Goal: Information Seeking & Learning: Compare options

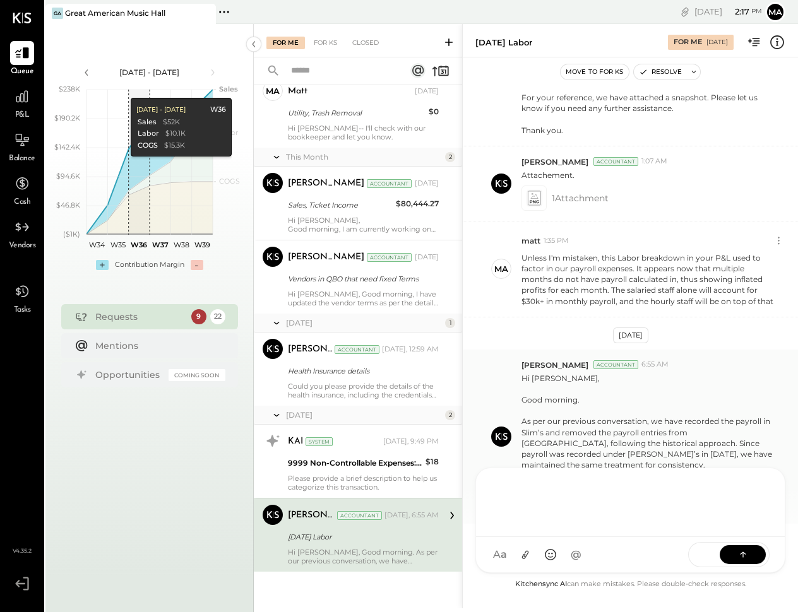
scroll to position [469, 0]
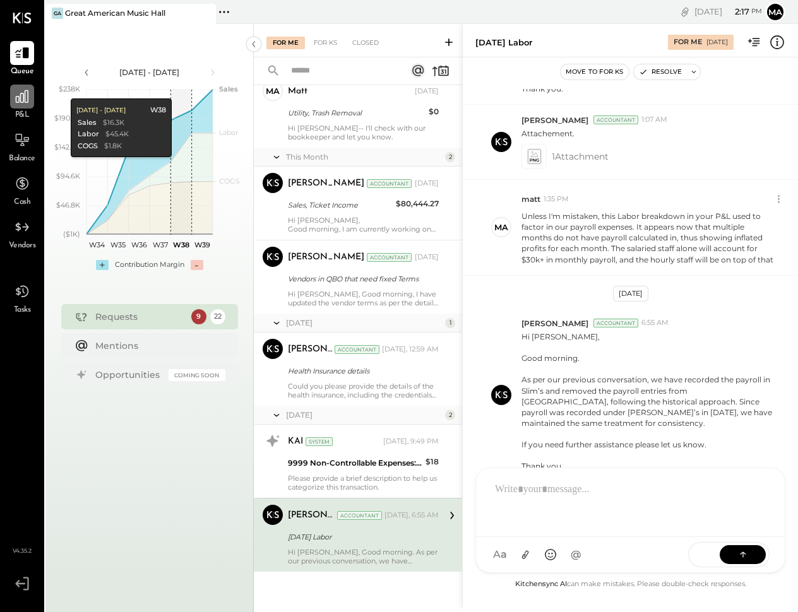
click at [29, 104] on icon at bounding box center [22, 96] width 16 height 16
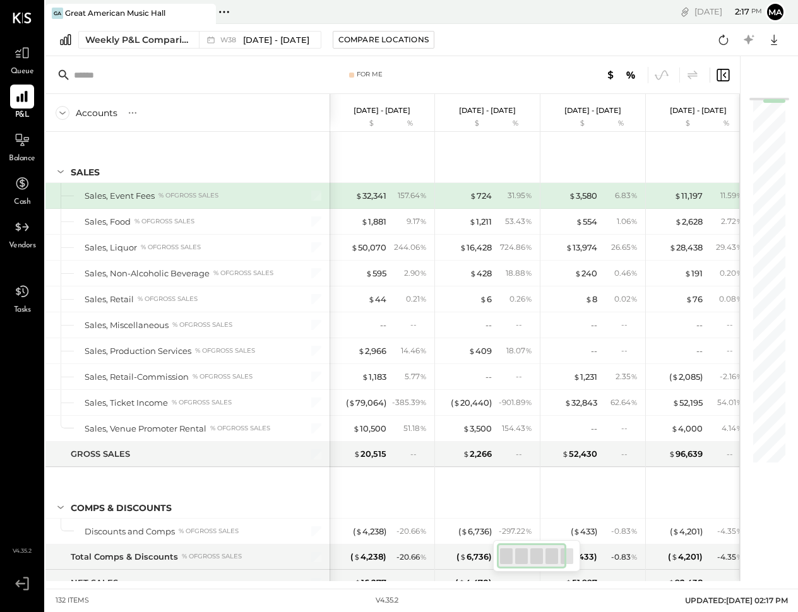
click at [223, 11] on icon at bounding box center [224, 12] width 16 height 16
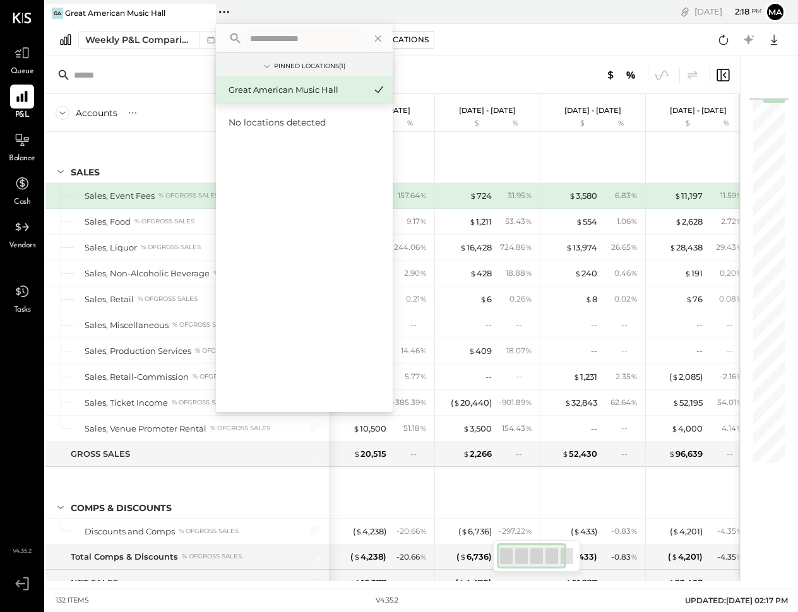
click at [228, 11] on icon at bounding box center [228, 12] width 2 height 2
click at [117, 15] on div "Great American Music Hall" at bounding box center [115, 13] width 100 height 11
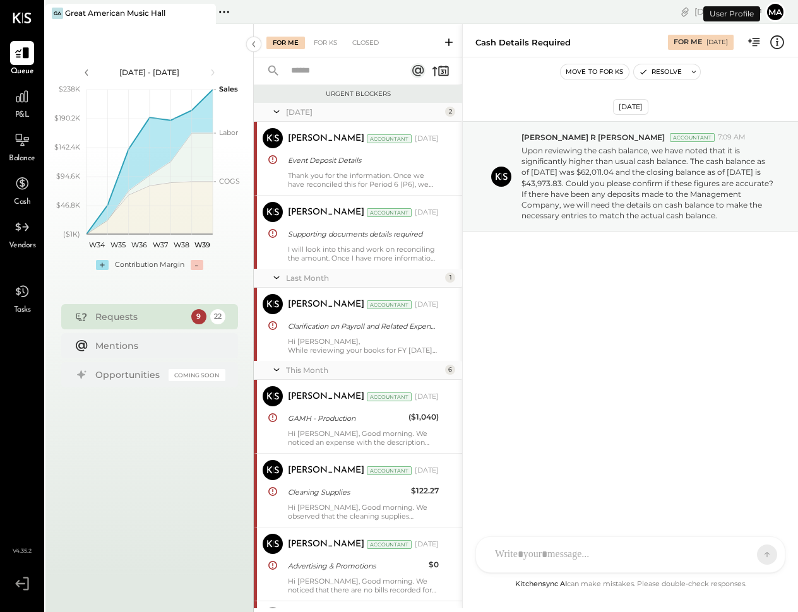
scroll to position [587, 0]
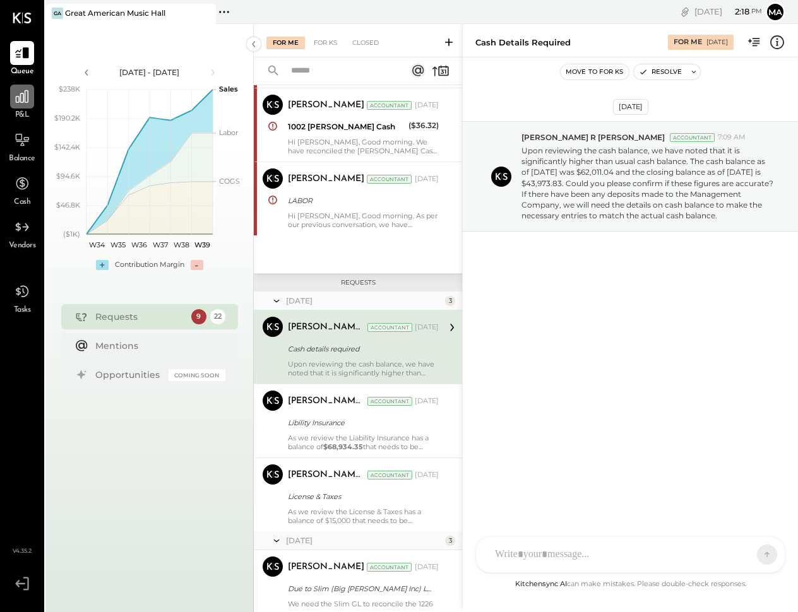
click at [26, 101] on icon at bounding box center [22, 96] width 16 height 16
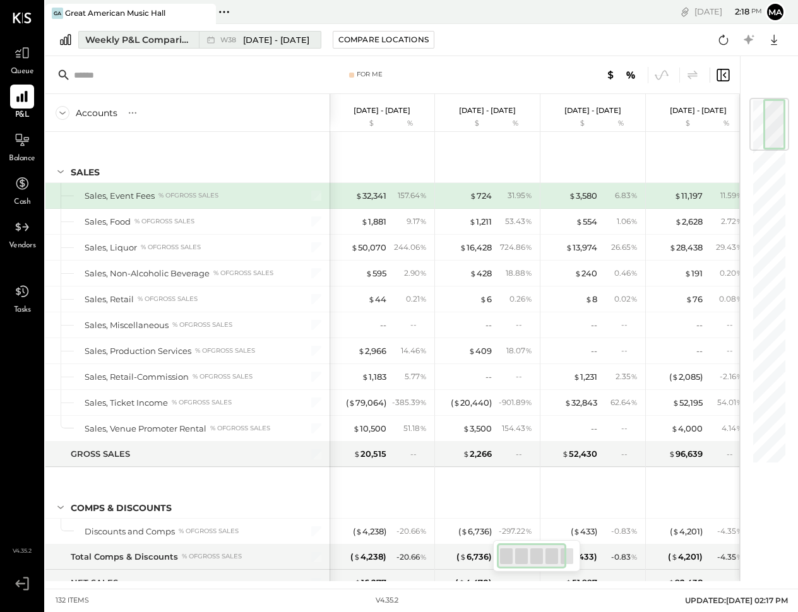
click at [150, 40] on div "Weekly P&L Comparison" at bounding box center [138, 39] width 106 height 13
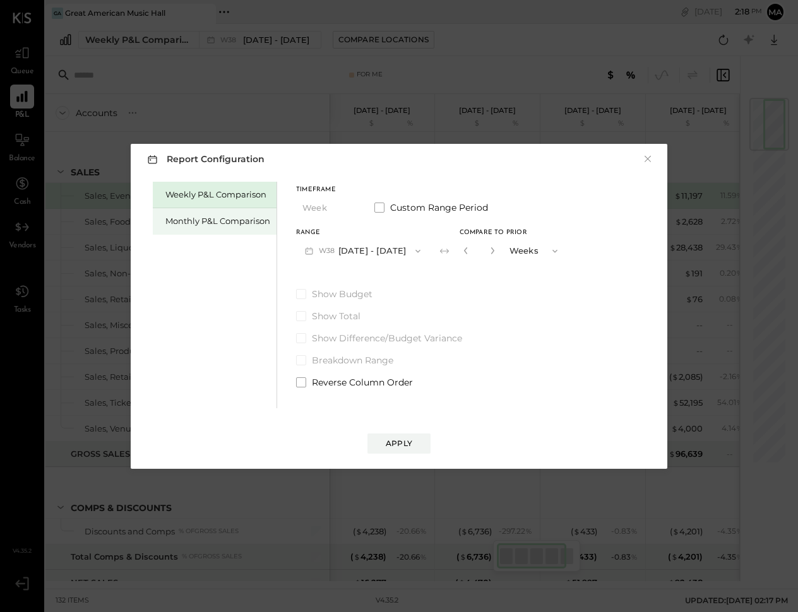
click at [207, 216] on div "Monthly P&L Comparison" at bounding box center [217, 221] width 105 height 12
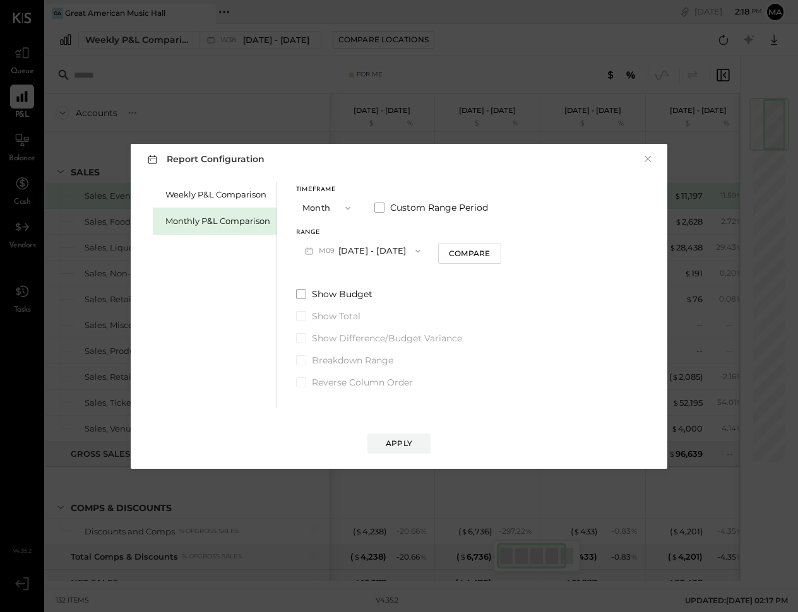
click at [384, 251] on button "M09 [DATE] - [DATE]" at bounding box center [362, 250] width 133 height 23
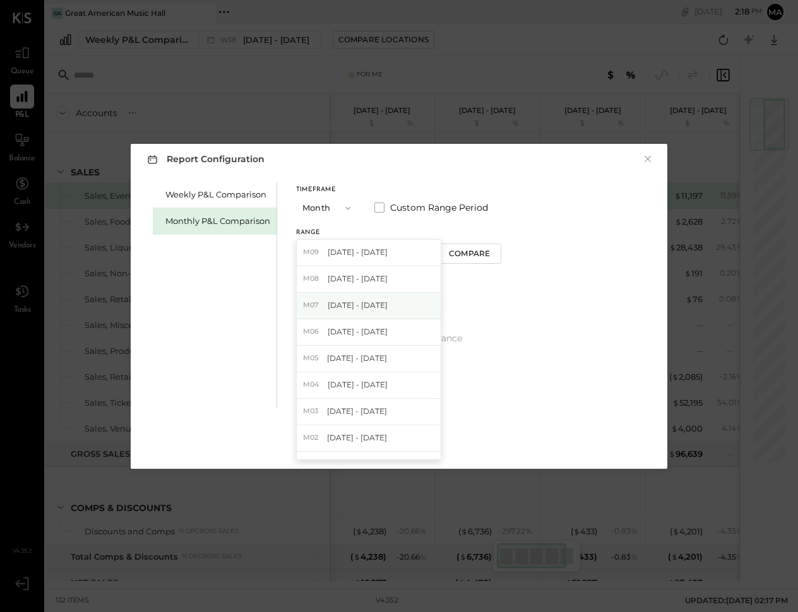
click at [376, 309] on span "[DATE] - [DATE]" at bounding box center [358, 305] width 60 height 11
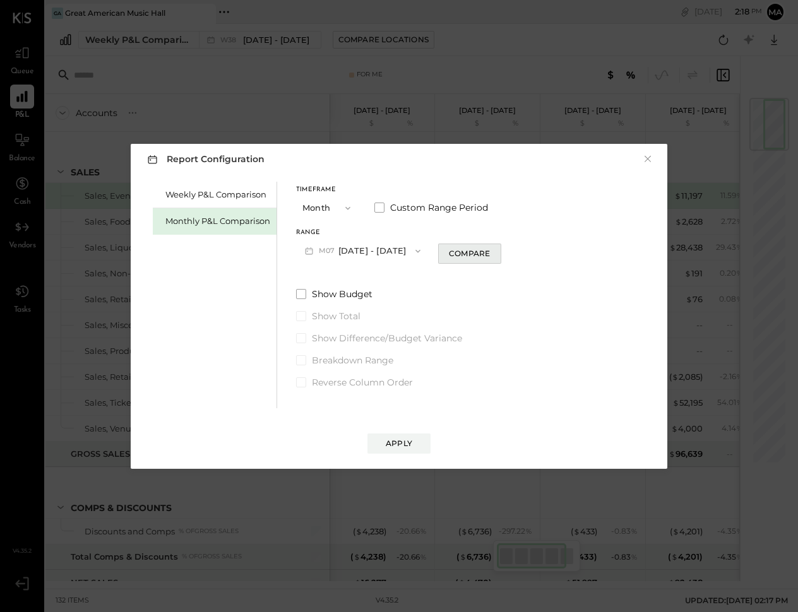
click at [458, 252] on div "Compare" at bounding box center [469, 253] width 41 height 11
click at [413, 247] on icon "button" at bounding box center [418, 251] width 10 height 10
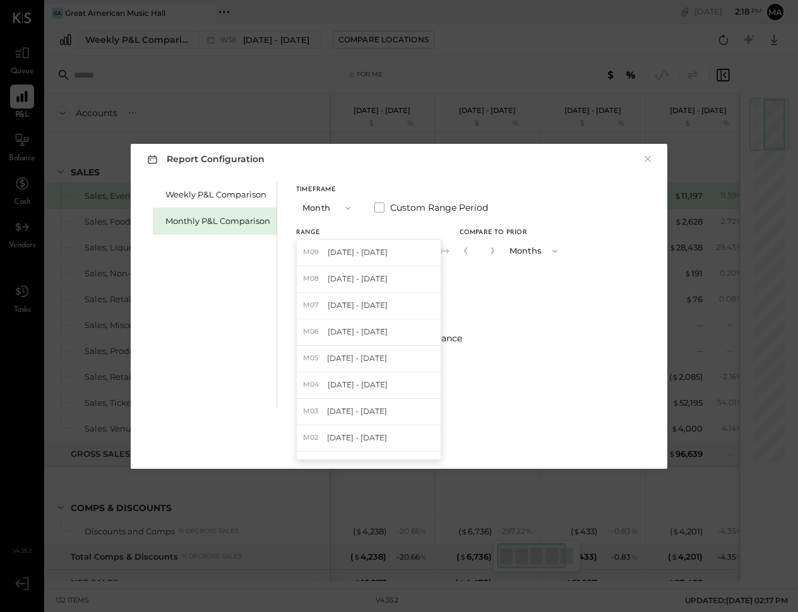
click at [402, 247] on div "M09 [DATE] - [DATE]" at bounding box center [369, 253] width 144 height 27
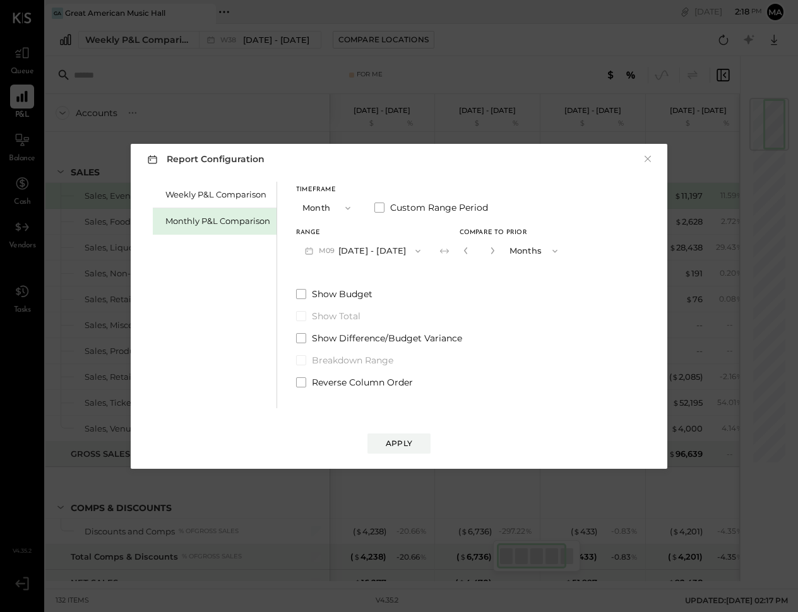
click at [530, 248] on button "Months" at bounding box center [534, 250] width 63 height 23
click at [472, 290] on label "Show Budget" at bounding box center [431, 294] width 270 height 13
click at [439, 252] on icon at bounding box center [444, 251] width 13 height 13
click at [390, 249] on button "M09 [DATE] - [DATE]" at bounding box center [362, 250] width 133 height 23
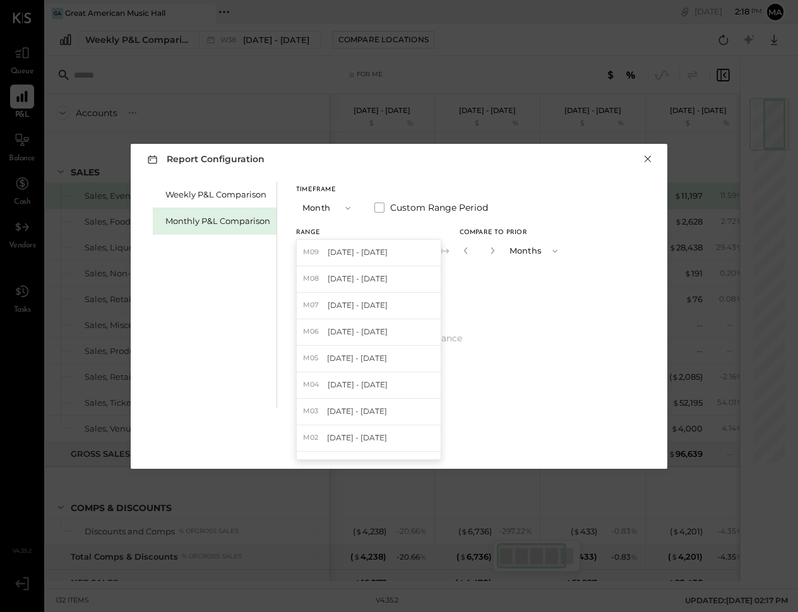
click at [640, 158] on div "Report Configuration ×" at bounding box center [398, 159] width 511 height 18
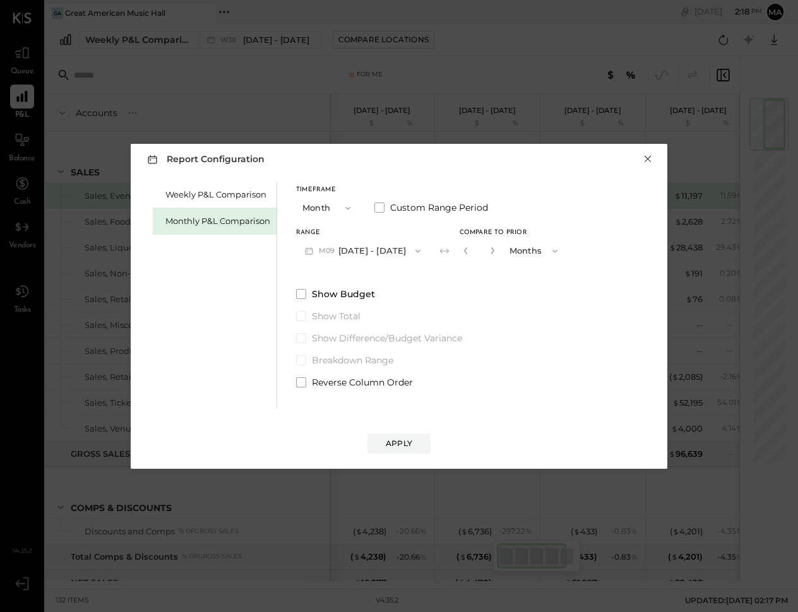
click at [646, 158] on button "×" at bounding box center [647, 159] width 11 height 13
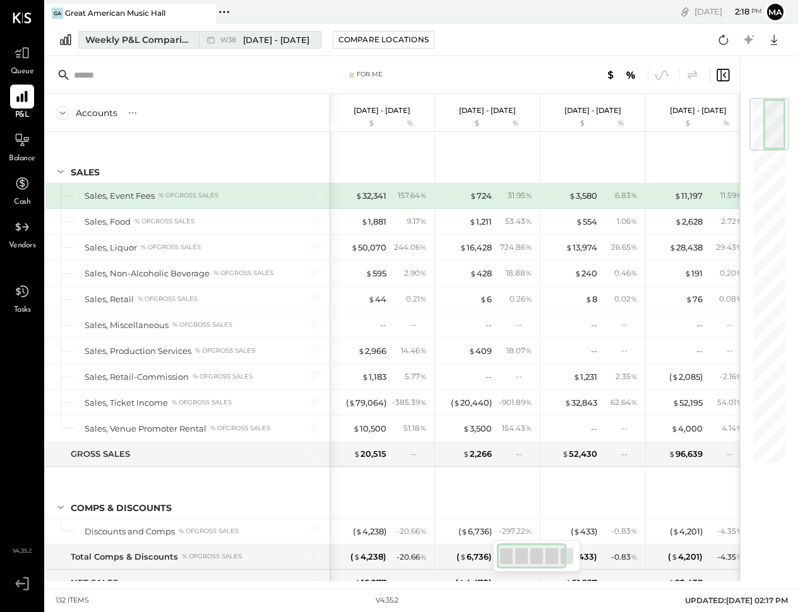
click at [276, 37] on span "[DATE] - [DATE]" at bounding box center [276, 40] width 66 height 12
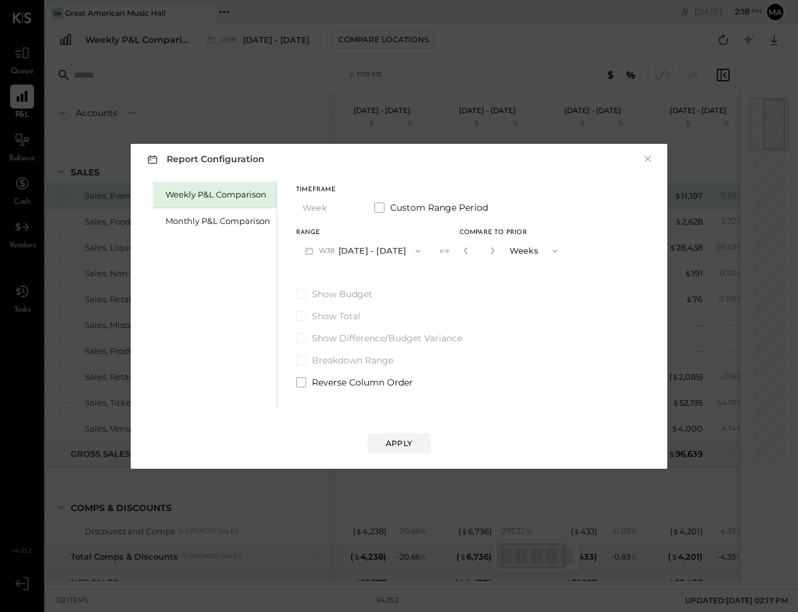
click at [383, 251] on button "W38 [DATE] - [DATE]" at bounding box center [362, 250] width 133 height 23
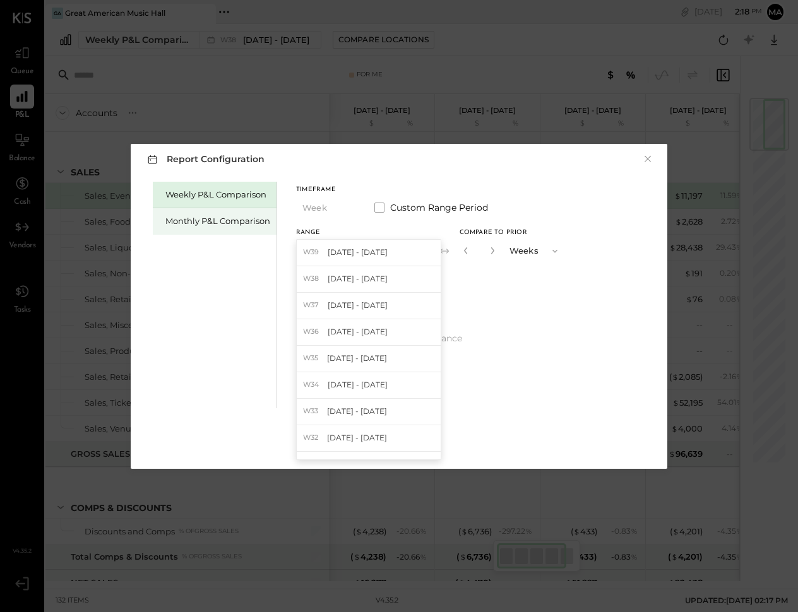
drag, startPoint x: 229, startPoint y: 220, endPoint x: 237, endPoint y: 221, distance: 7.6
click at [229, 221] on div "Monthly P&L Comparison" at bounding box center [217, 221] width 105 height 12
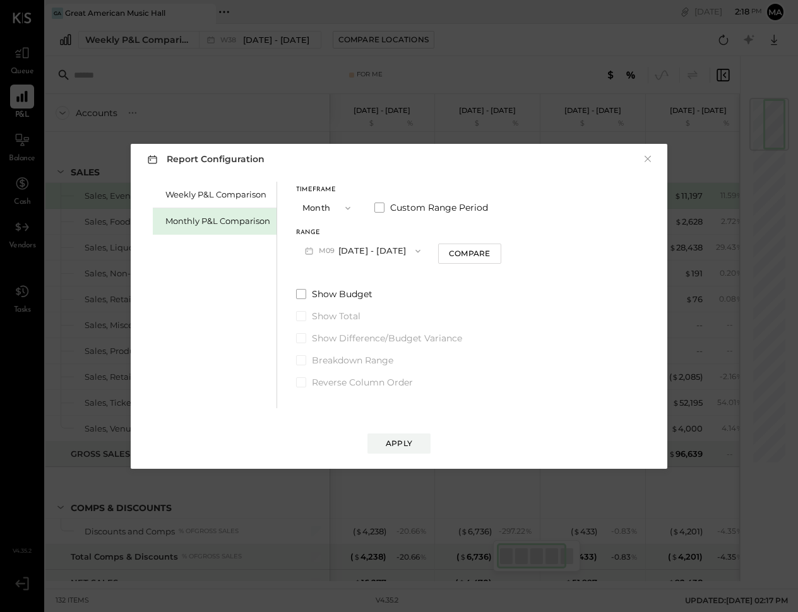
click at [379, 247] on button "M09 [DATE] - [DATE]" at bounding box center [362, 250] width 133 height 23
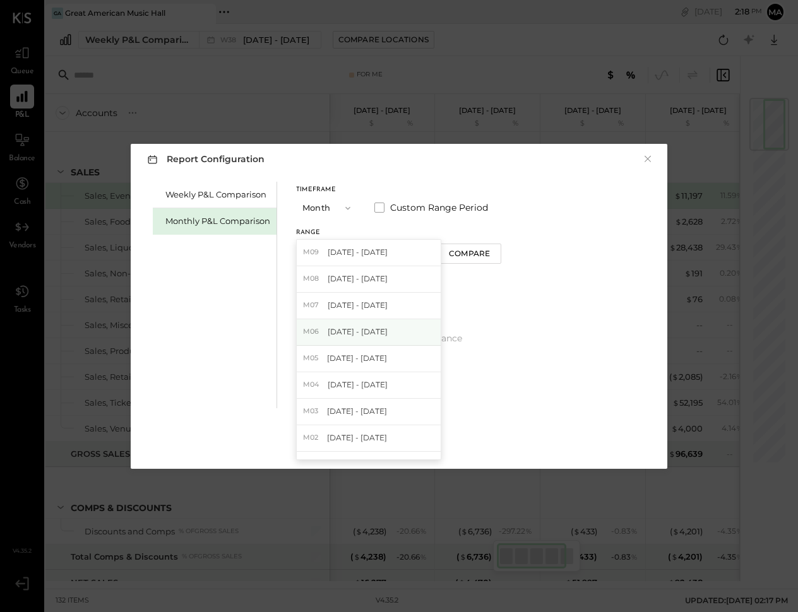
click at [369, 332] on span "[DATE] - [DATE]" at bounding box center [358, 331] width 60 height 11
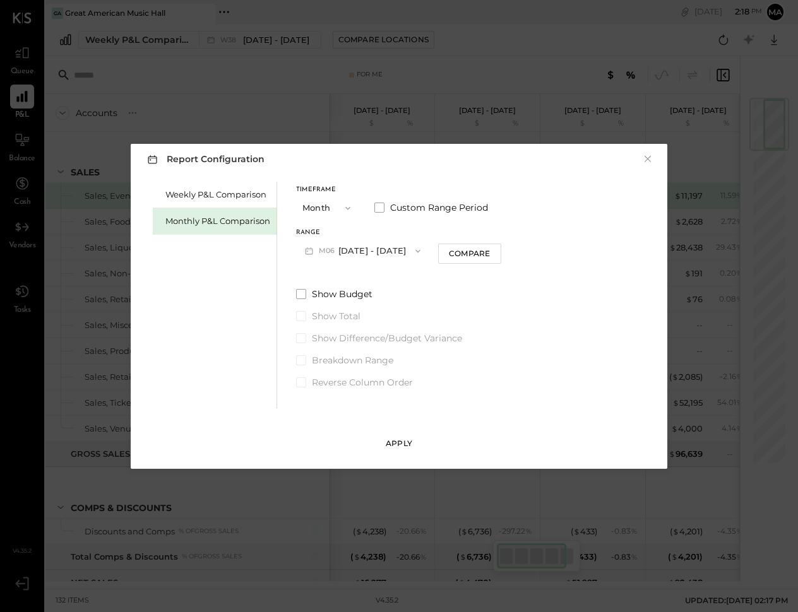
click at [410, 444] on div "Apply" at bounding box center [399, 443] width 27 height 11
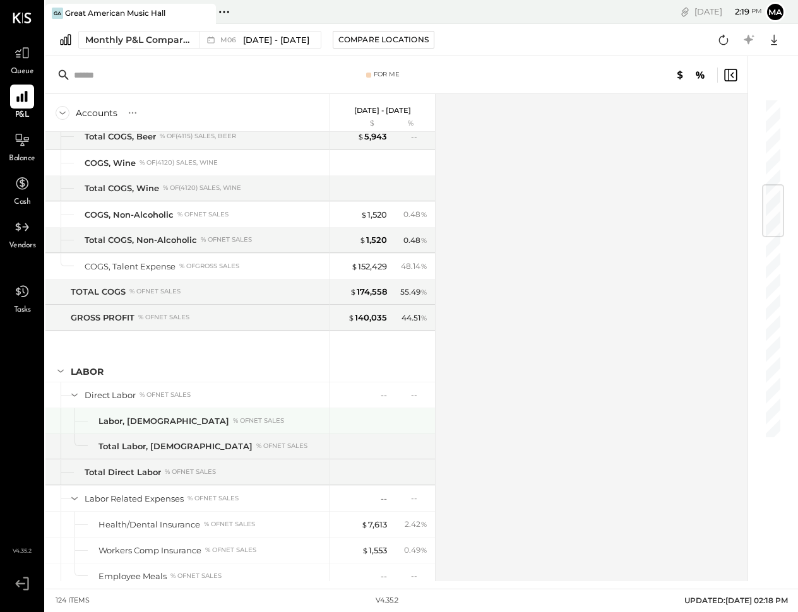
scroll to position [818, 0]
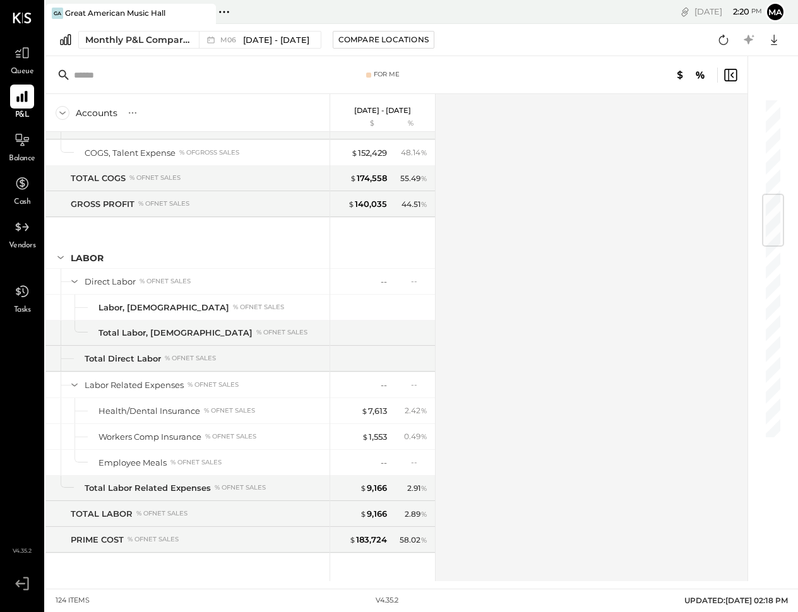
click at [20, 21] on icon at bounding box center [22, 18] width 18 height 11
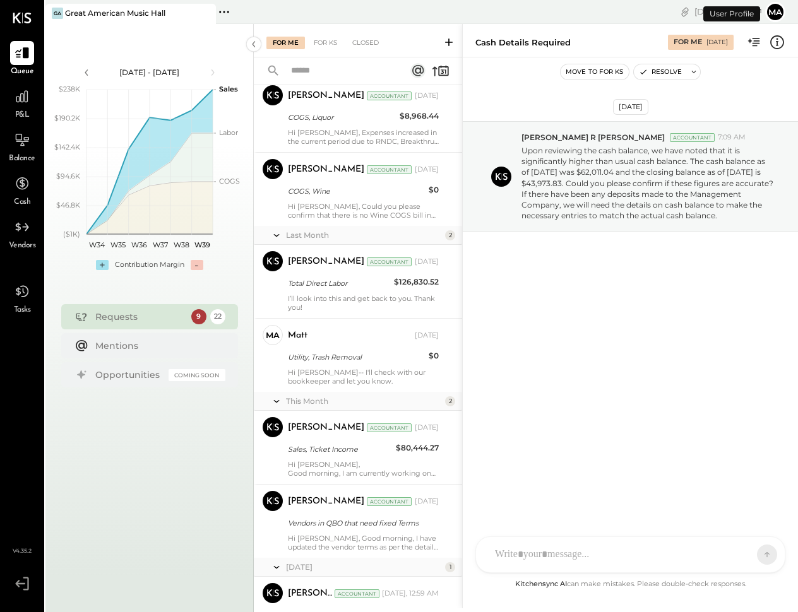
scroll to position [1377, 0]
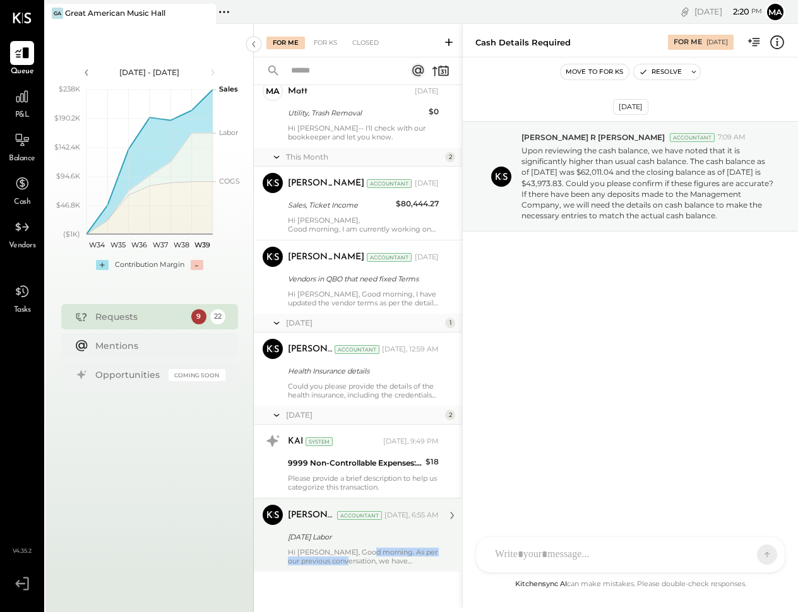
click at [365, 557] on div "Hi [PERSON_NAME], Good morning. As per our previous conversation, we have recor…" at bounding box center [363, 557] width 151 height 18
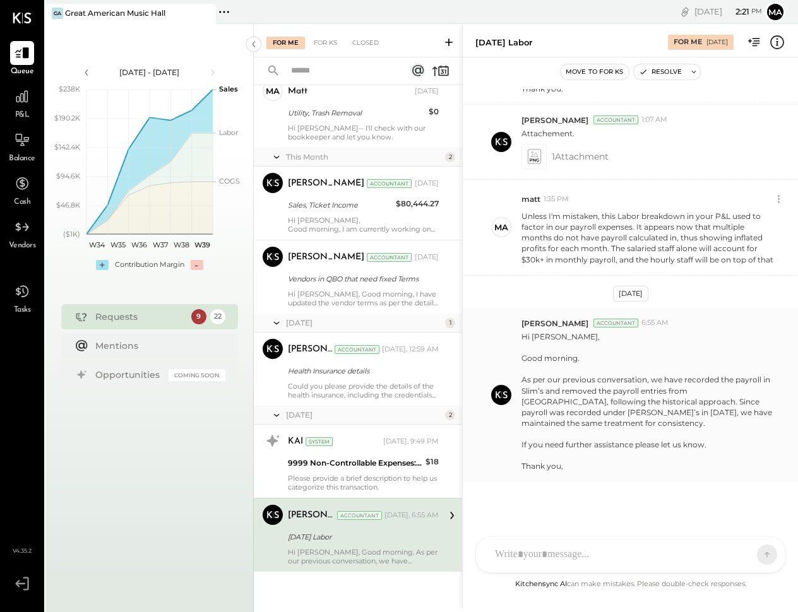
scroll to position [469, 0]
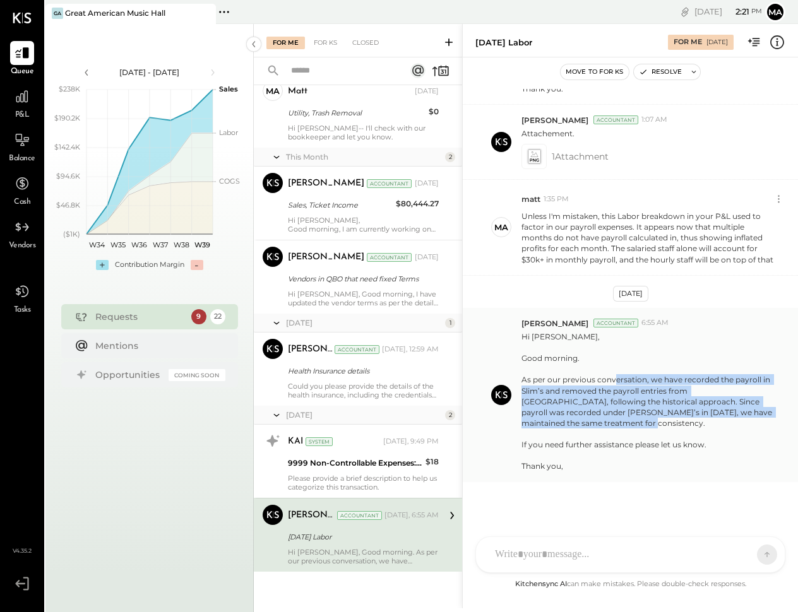
drag, startPoint x: 648, startPoint y: 381, endPoint x: 629, endPoint y: 419, distance: 42.9
click at [629, 419] on p "Hi [PERSON_NAME], Good morning. As per our previous conversation, we have recor…" at bounding box center [647, 401] width 253 height 141
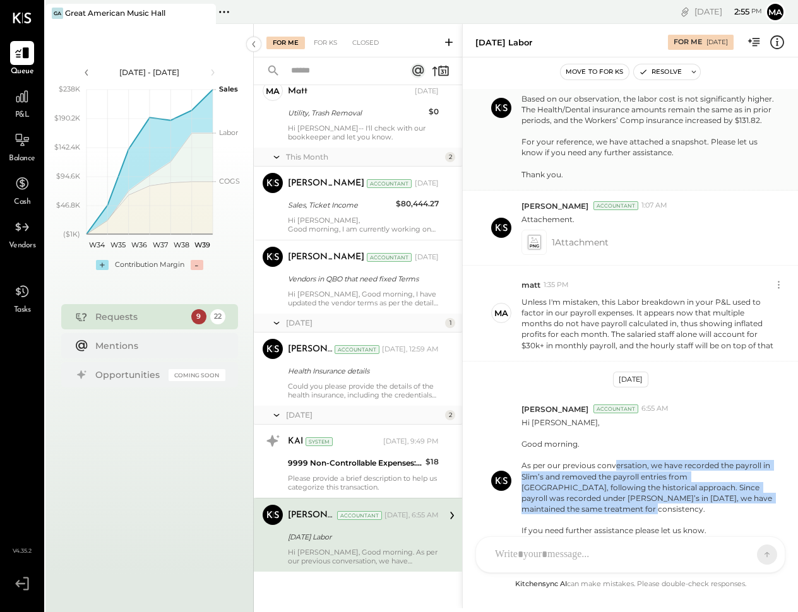
scroll to position [388, 0]
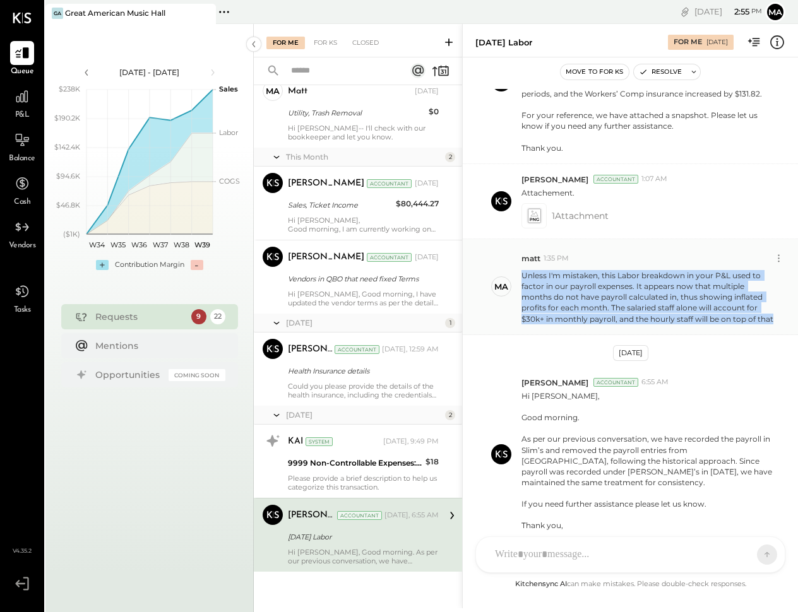
drag, startPoint x: 521, startPoint y: 285, endPoint x: 560, endPoint y: 338, distance: 66.0
click at [560, 324] on p "Unless I'm mistaken, this Labor breakdown in your P&L used to factor in our pay…" at bounding box center [647, 297] width 253 height 54
copy p "Unless I'm mistaken, this Labor breakdown in your P&L used to factor in our pay…"
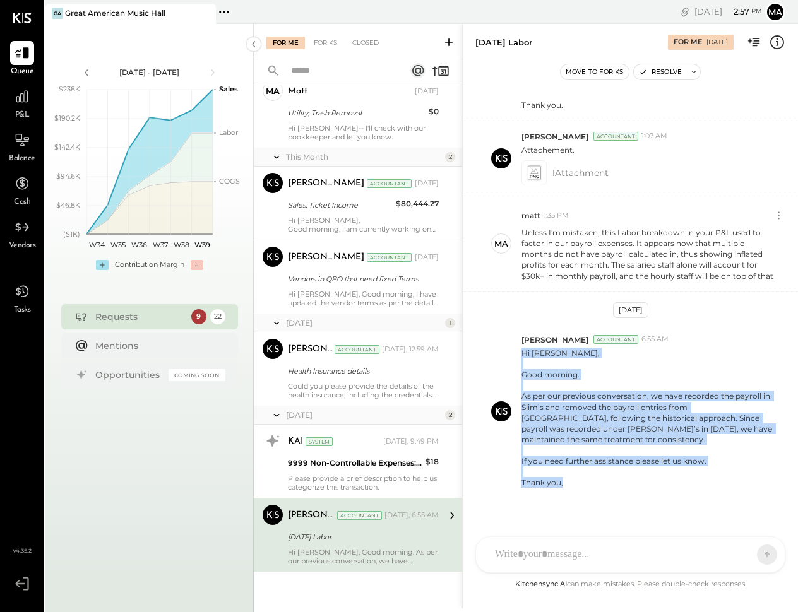
scroll to position [469, 0]
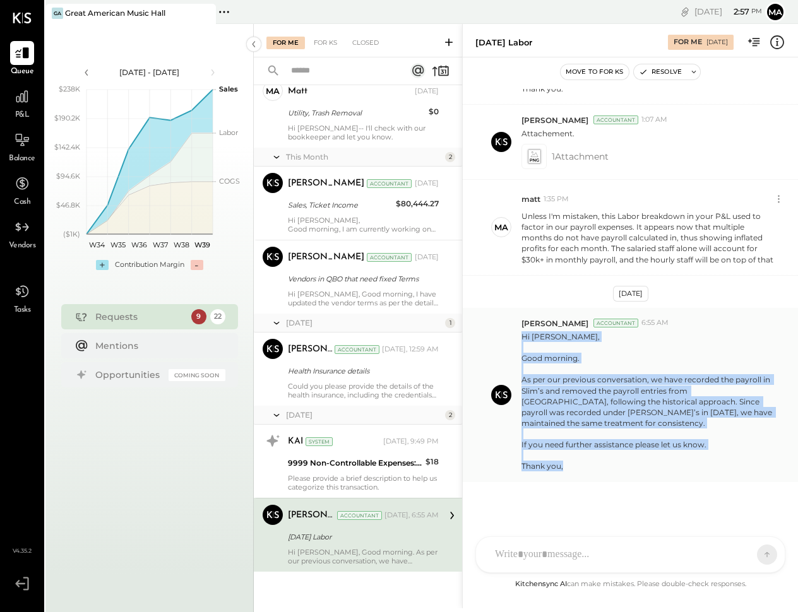
drag, startPoint x: 526, startPoint y: 394, endPoint x: 628, endPoint y: 464, distance: 123.4
click at [628, 464] on p "Hi [PERSON_NAME], Good morning. As per our previous conversation, we have recor…" at bounding box center [647, 401] width 253 height 141
copy p "Hi [PERSON_NAME], Good morning. As per our previous conversation, we have recor…"
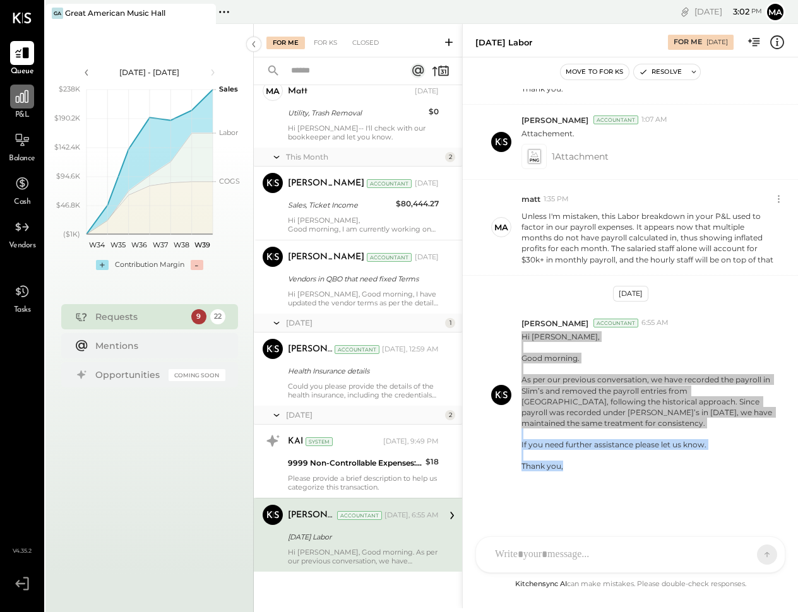
click at [18, 106] on div at bounding box center [22, 97] width 24 height 24
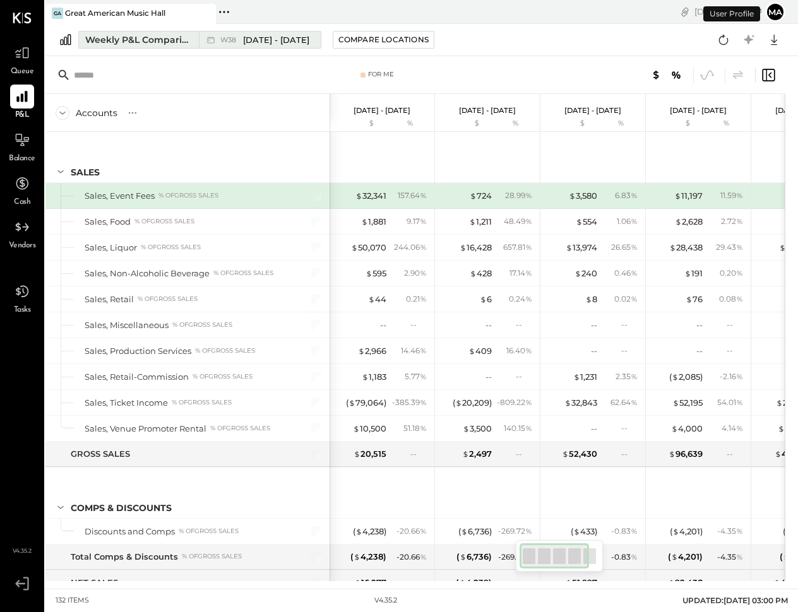
click at [274, 42] on span "[DATE] - [DATE]" at bounding box center [276, 40] width 66 height 12
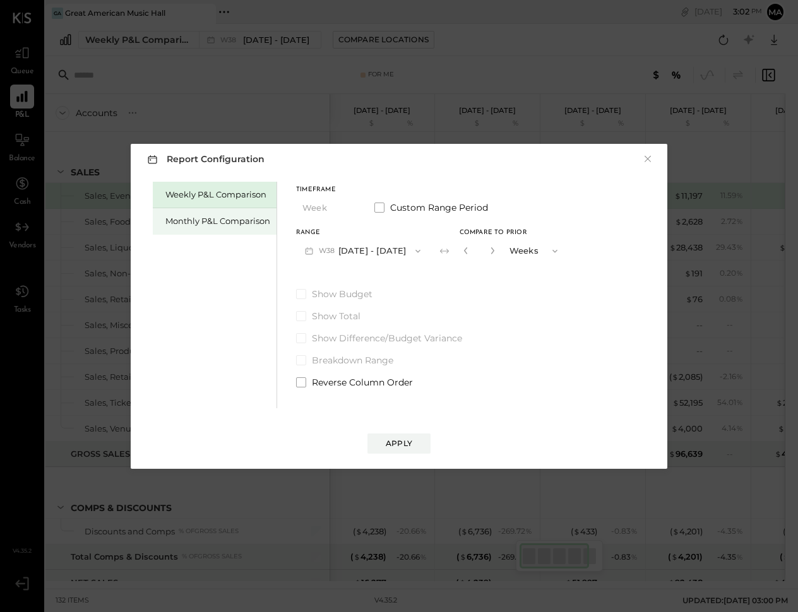
click at [191, 222] on div "Monthly P&L Comparison" at bounding box center [217, 221] width 105 height 12
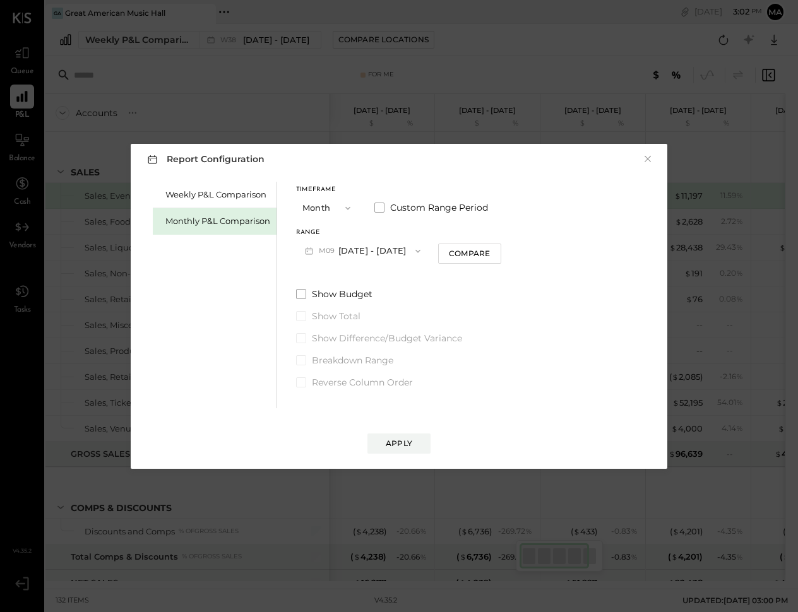
click at [376, 247] on button "M09 [DATE] - [DATE]" at bounding box center [362, 250] width 133 height 23
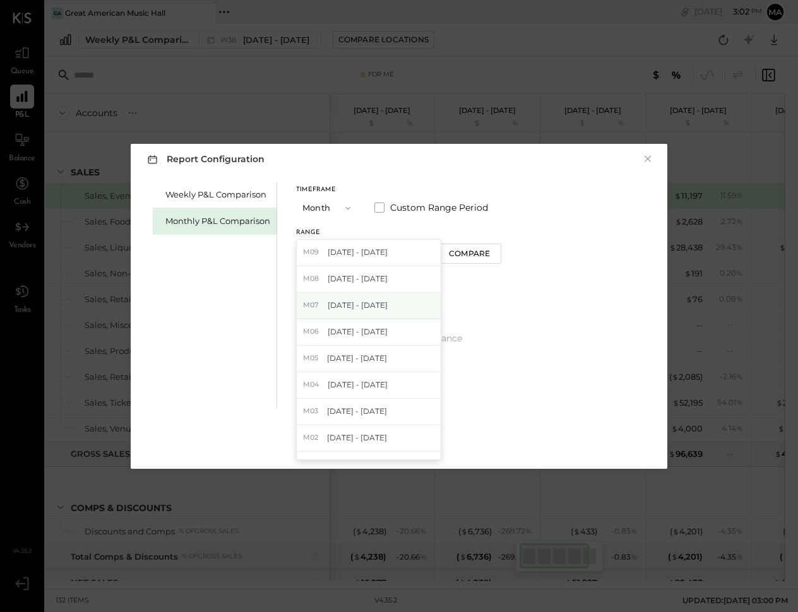
click at [380, 314] on div "M07 [DATE] - [DATE]" at bounding box center [369, 306] width 144 height 27
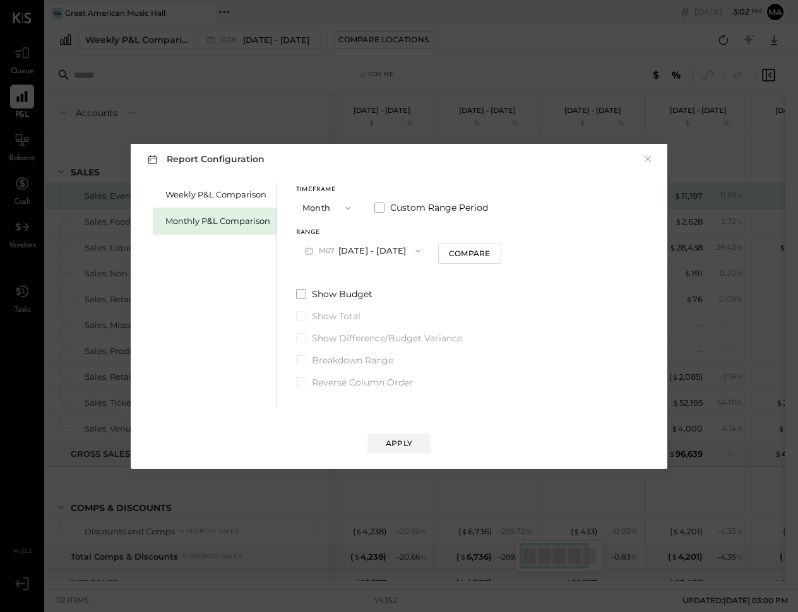
click at [415, 431] on div "Apply" at bounding box center [398, 430] width 511 height 45
click at [405, 442] on div "Apply" at bounding box center [399, 443] width 27 height 11
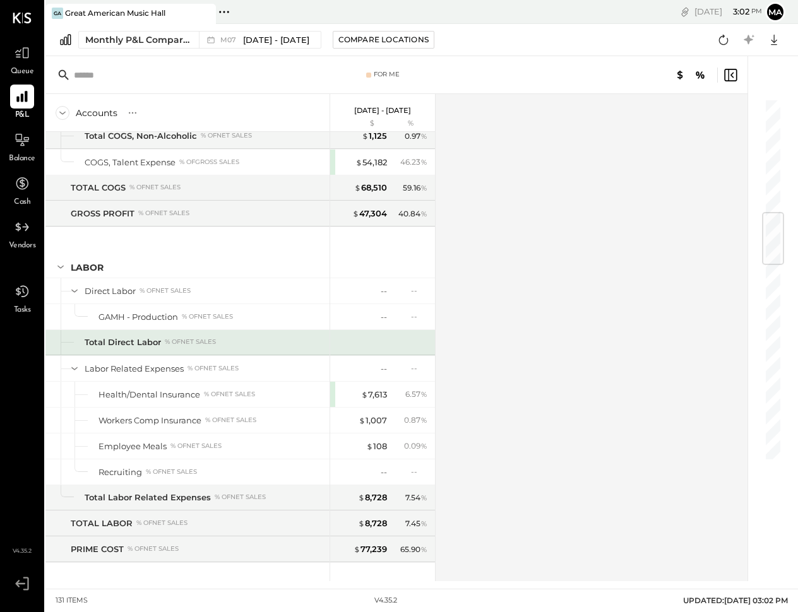
scroll to position [972, 0]
